Goal: Task Accomplishment & Management: Manage account settings

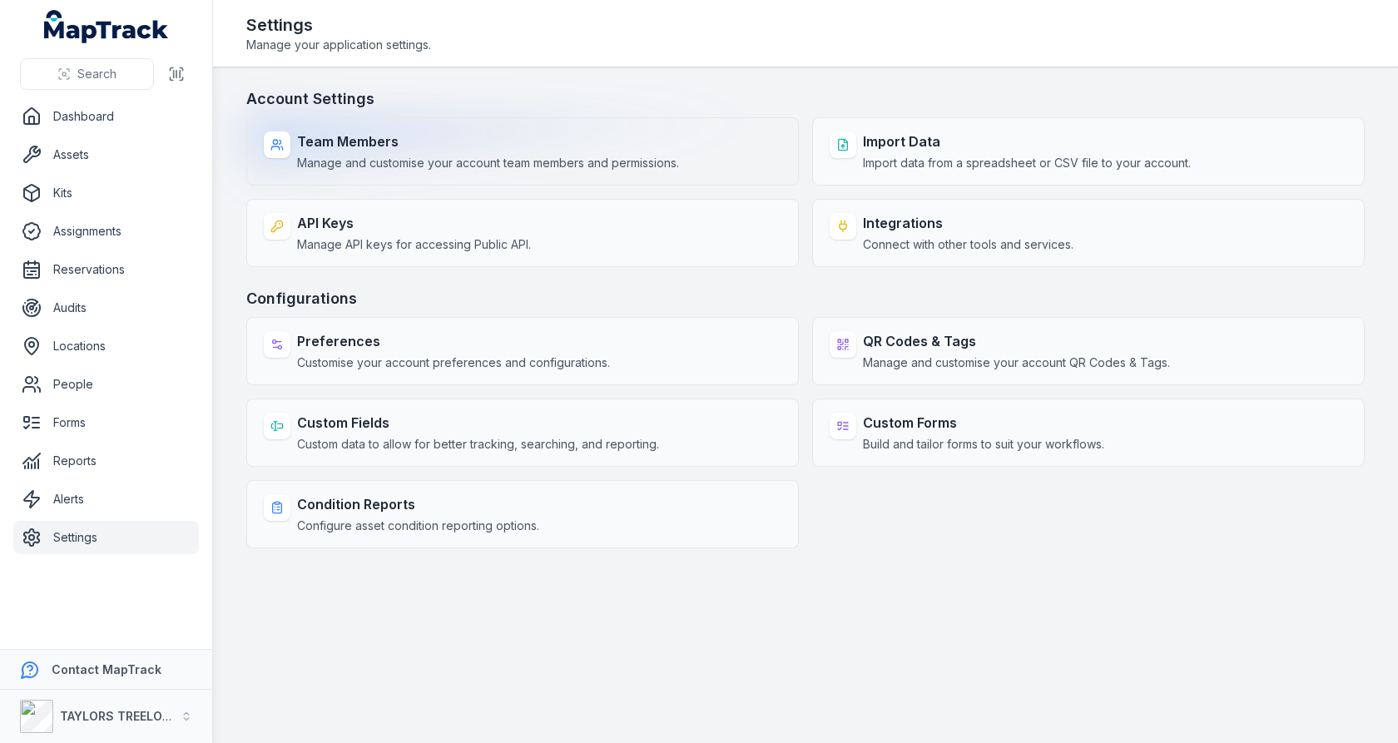
click at [726, 176] on div "Team Members Manage and customise your account team members and permissions." at bounding box center [522, 151] width 553 height 68
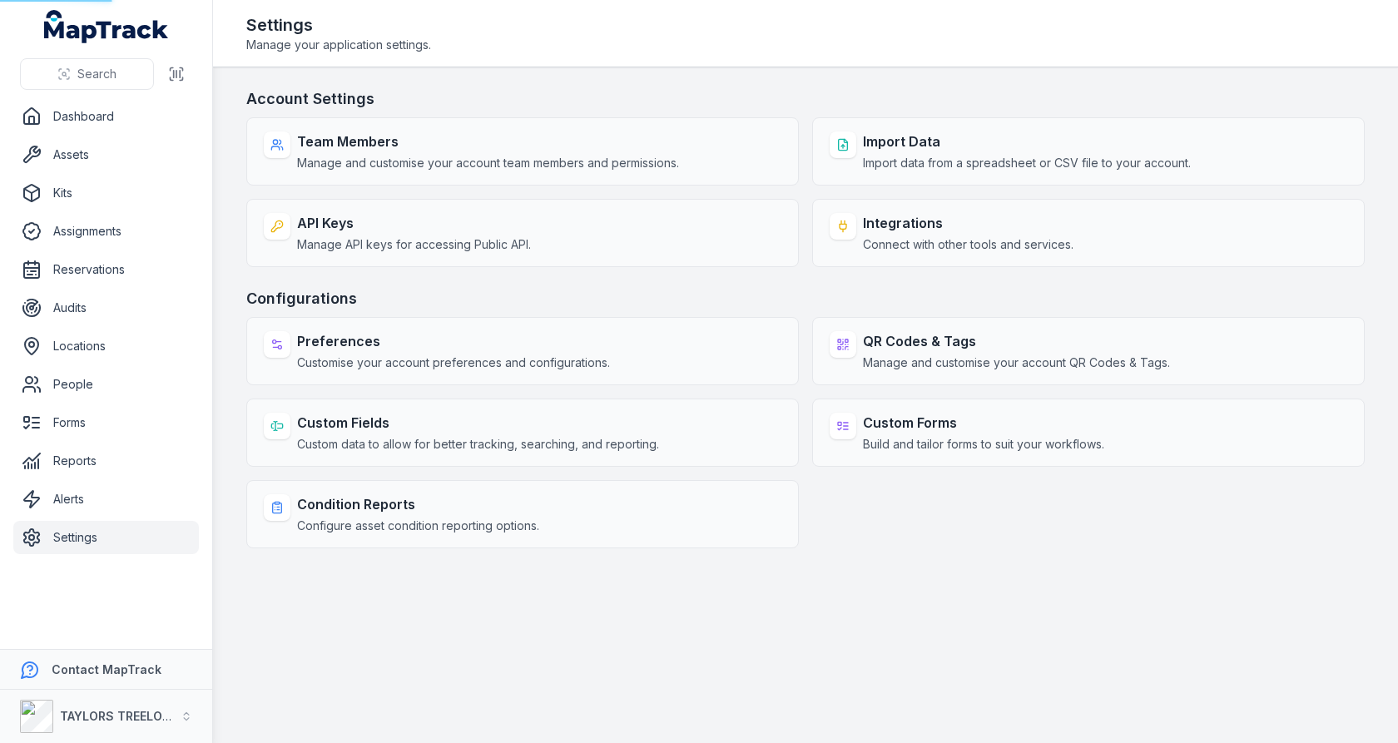
click at [755, 85] on main "Account Settings Team Members Manage and customise your account team members an…" at bounding box center [805, 405] width 1185 height 676
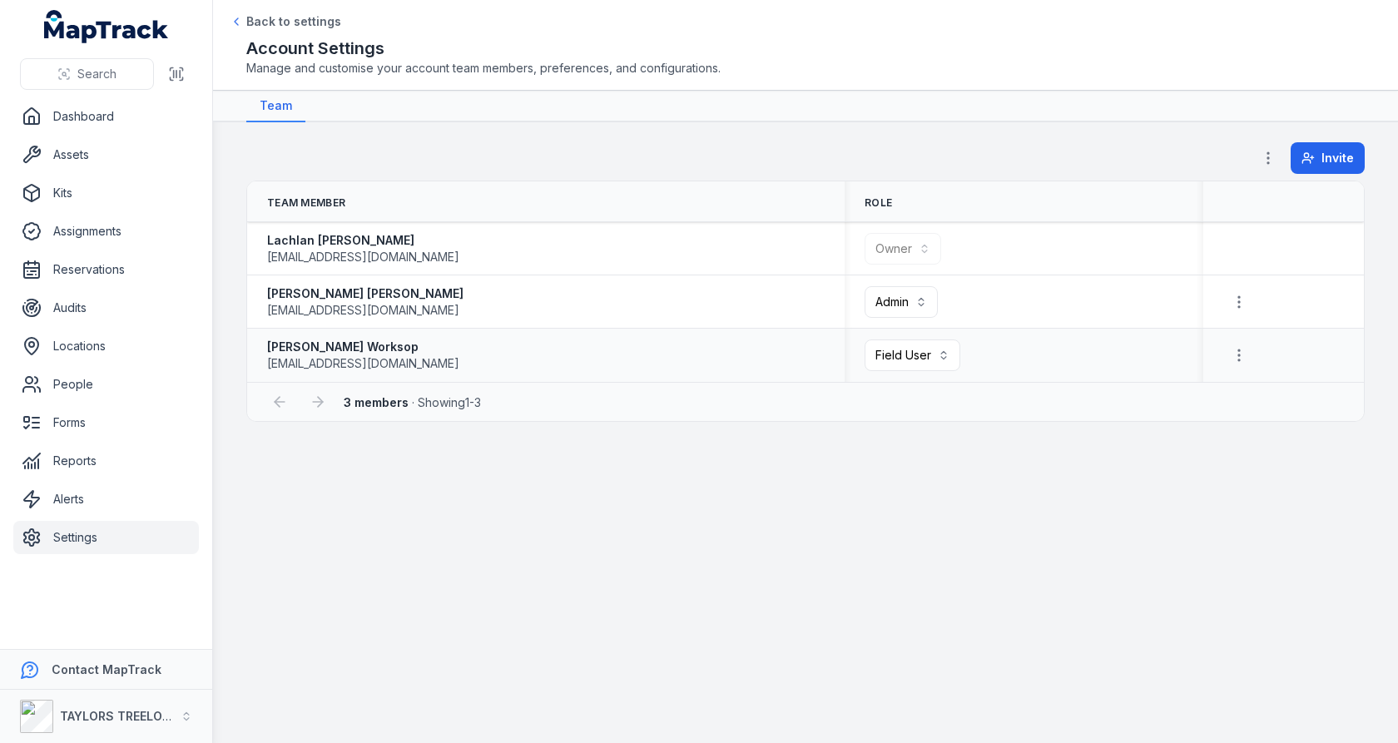
click at [439, 342] on strong "[PERSON_NAME] Worksop" at bounding box center [363, 347] width 192 height 17
click at [430, 357] on span "[EMAIL_ADDRESS][DOMAIN_NAME]" at bounding box center [363, 363] width 192 height 17
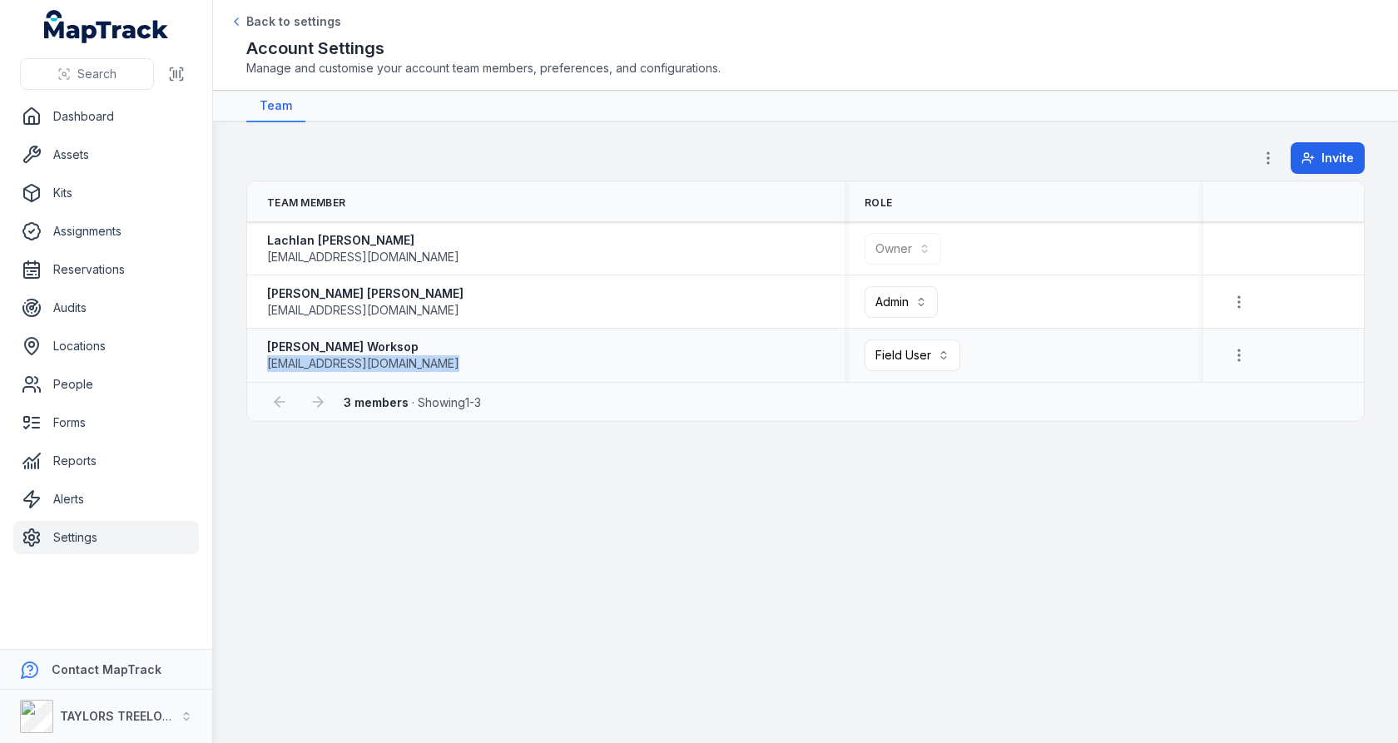
click at [430, 357] on span "[EMAIL_ADDRESS][DOMAIN_NAME]" at bounding box center [363, 363] width 192 height 17
click at [668, 367] on div "[PERSON_NAME] Worksop [EMAIL_ADDRESS][DOMAIN_NAME]" at bounding box center [546, 355] width 558 height 33
click at [945, 362] on button "Field User ******" at bounding box center [913, 356] width 96 height 32
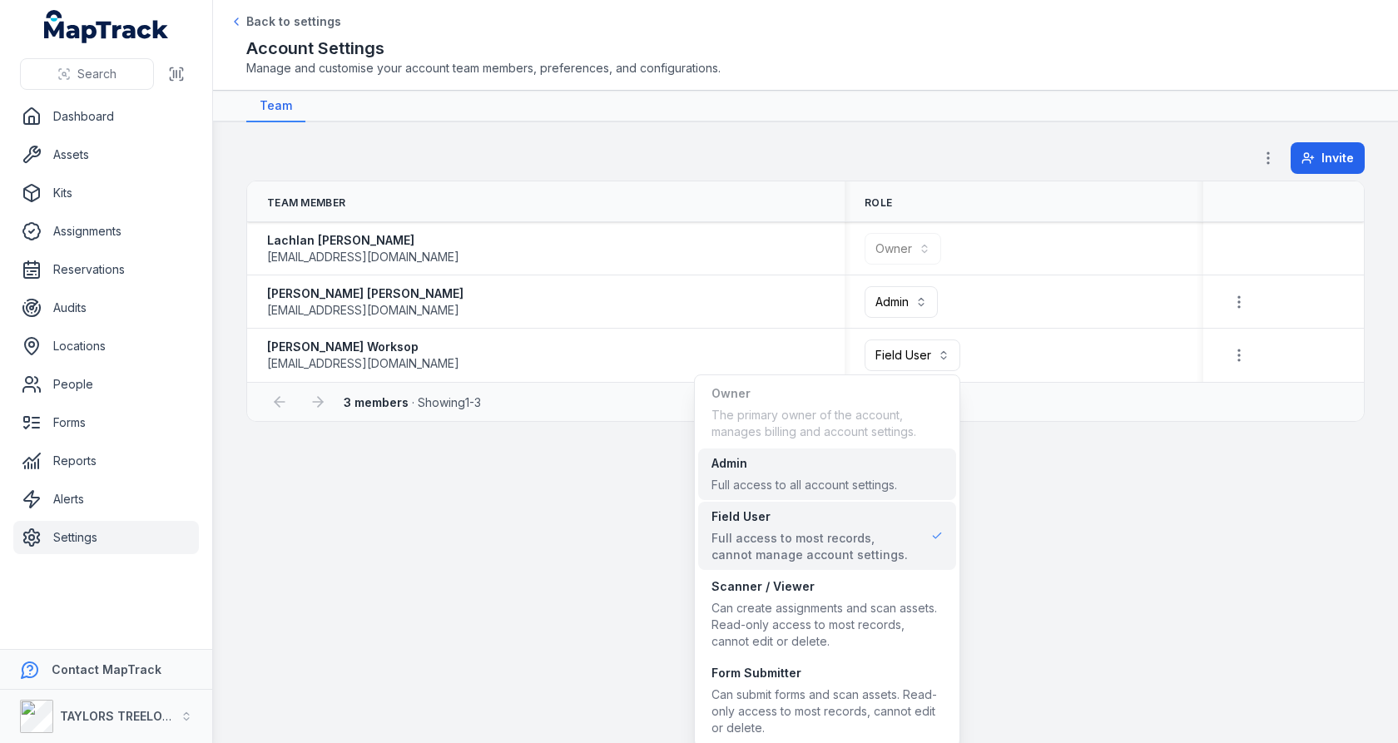
click at [868, 476] on span "Admin Full access to all account settings." at bounding box center [805, 474] width 186 height 38
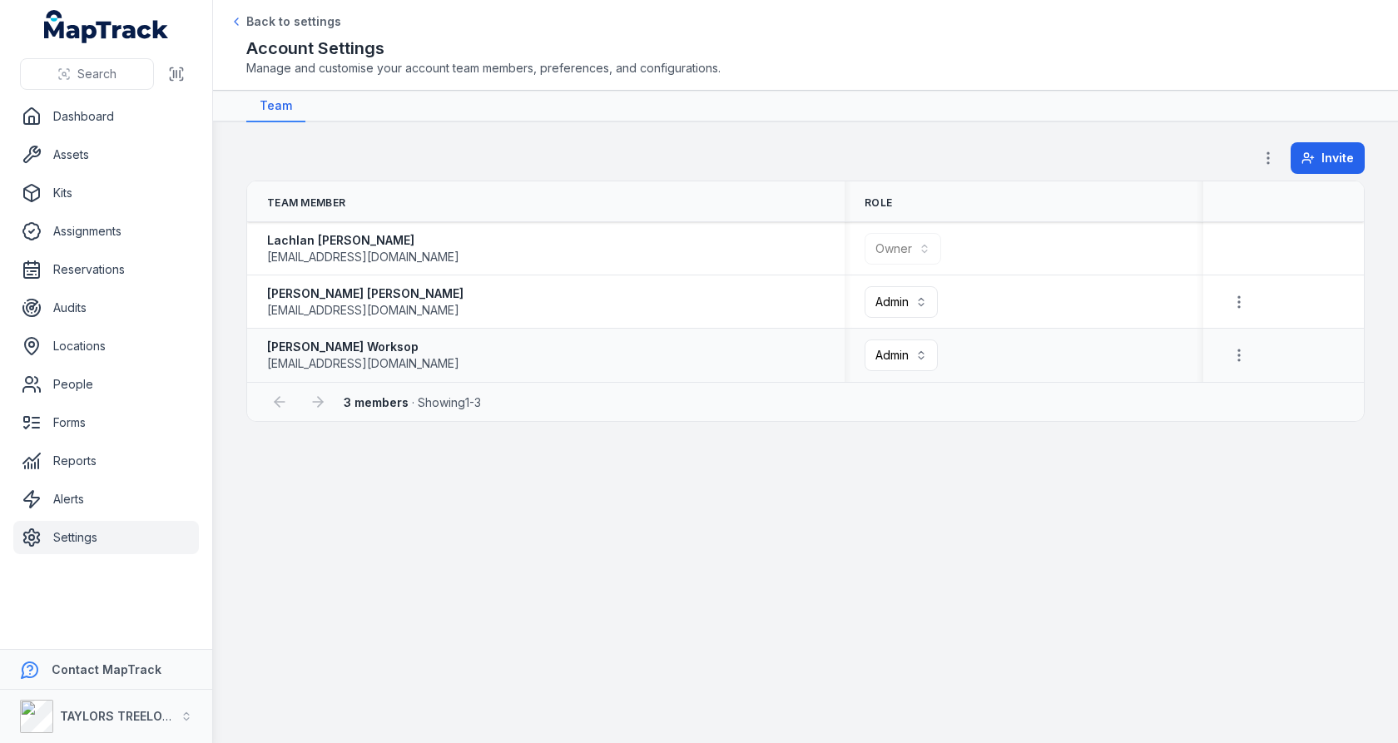
click at [756, 369] on div "[PERSON_NAME] Worksop [EMAIL_ADDRESS][DOMAIN_NAME]" at bounding box center [546, 355] width 558 height 33
